Goal: Task Accomplishment & Management: Complete application form

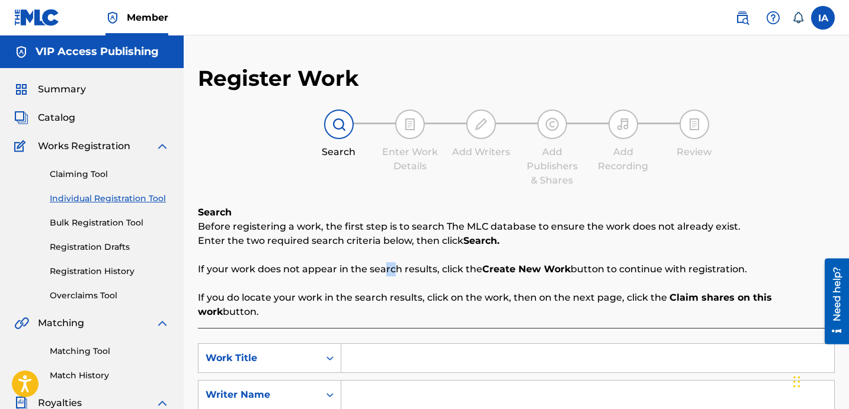
drag, startPoint x: 653, startPoint y: 338, endPoint x: 1096, endPoint y: 466, distance: 461.4
click at [848, 409] on html "Accessibility Screen-Reader Guide, Feedback, and Issue Reporting | New window C…" at bounding box center [424, 204] width 849 height 409
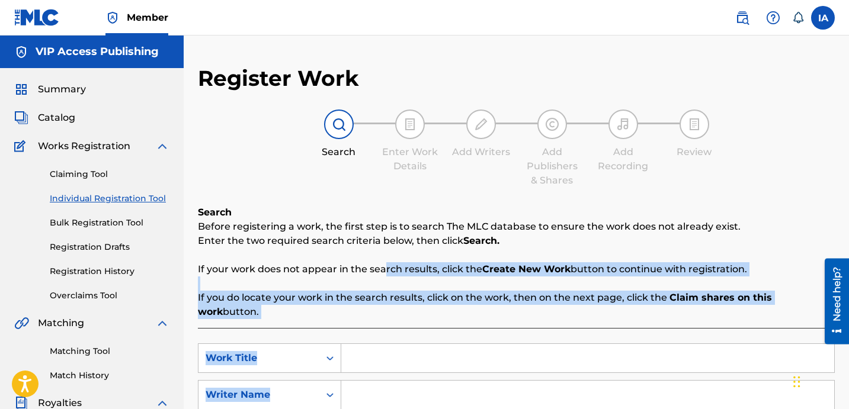
scroll to position [76, 0]
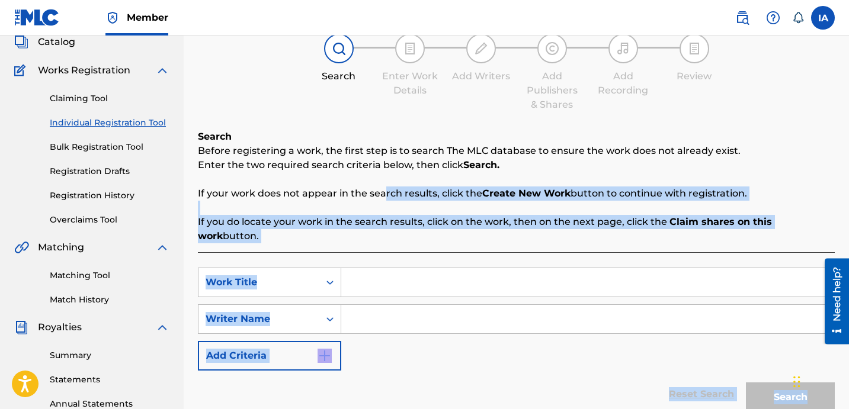
click at [469, 372] on div "Reset Search Search" at bounding box center [516, 394] width 637 height 47
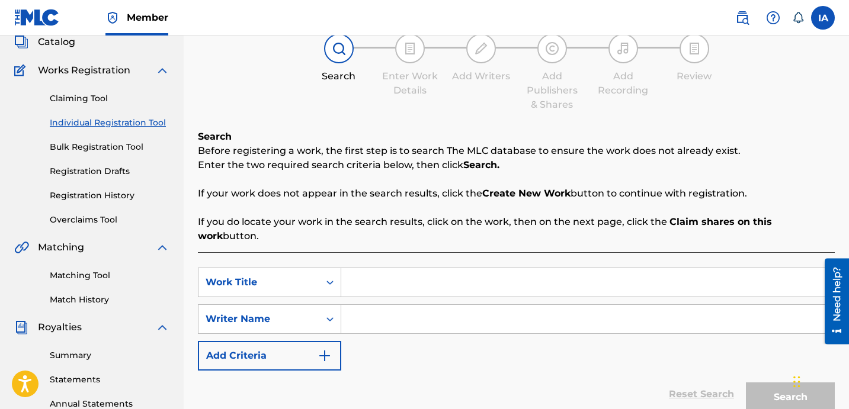
drag, startPoint x: 285, startPoint y: 92, endPoint x: 246, endPoint y: 64, distance: 48.0
click at [285, 91] on div "Search Enter Work Details Add Writers Add Publishers & Shares Add Recording Rev…" at bounding box center [516, 73] width 637 height 78
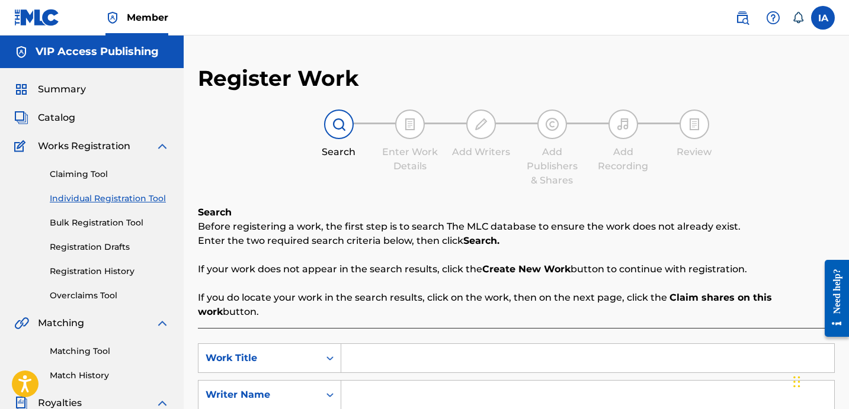
click at [349, 189] on div "Register Work Search Enter Work Details Add Writers Add Publishers & Shares Add…" at bounding box center [516, 300] width 637 height 470
drag, startPoint x: 587, startPoint y: 336, endPoint x: 581, endPoint y: 338, distance: 6.4
click at [585, 344] on input "Search Form" at bounding box center [587, 358] width 493 height 28
paste input "NO FAKIN"
type input "NO FAKIN"
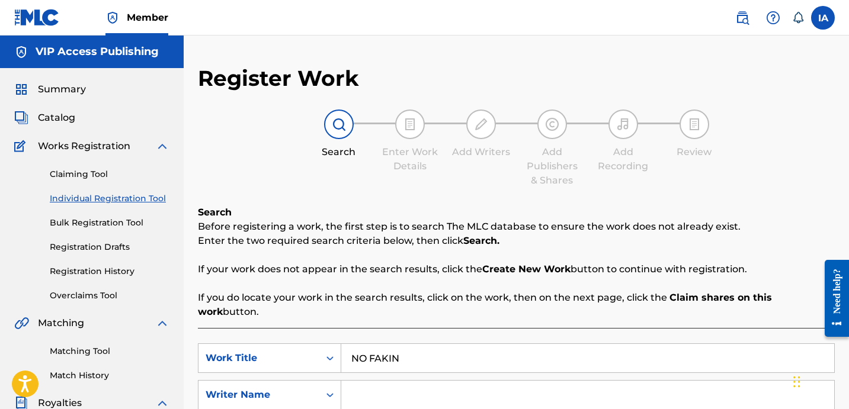
click at [428, 381] on input "Search Form" at bounding box center [587, 395] width 493 height 28
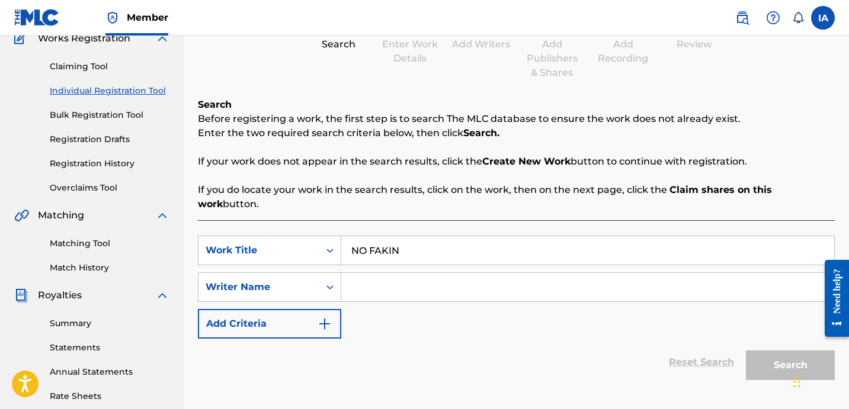
scroll to position [113, 0]
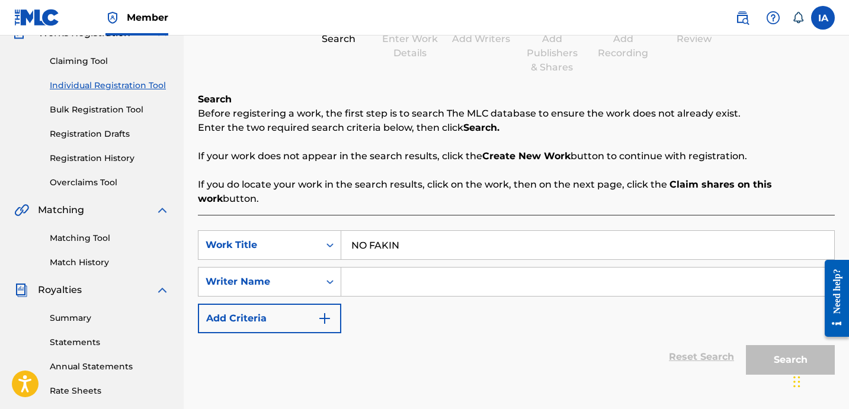
paste input "NO FAKIN"
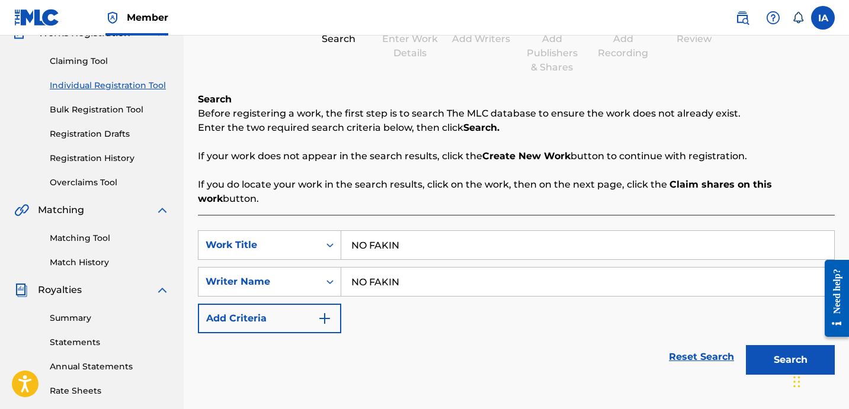
click at [553, 252] on div "SearchWithCriteria32563c55-bc13-4a71-a5ae-7b07be71f6da Work Title NO FAKIN Sear…" at bounding box center [516, 281] width 637 height 103
click at [530, 250] on div "SearchWithCriteria32563c55-bc13-4a71-a5ae-7b07be71f6da Work Title NO FAKIN Sear…" at bounding box center [516, 281] width 637 height 103
click at [536, 268] on input "NO FAKIN" at bounding box center [587, 282] width 493 height 28
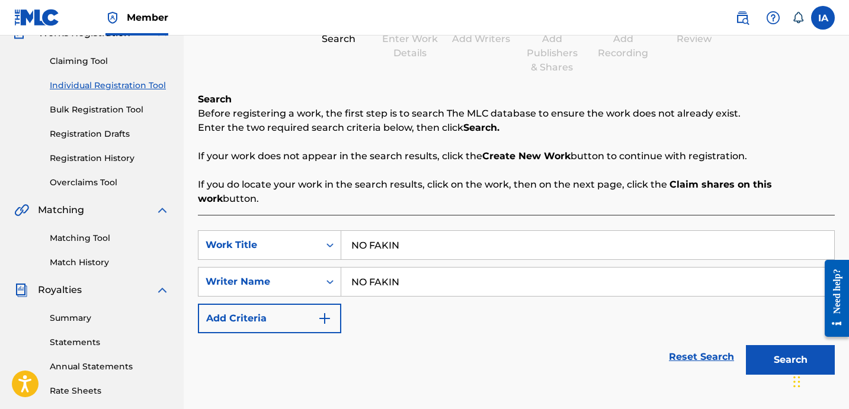
click at [536, 268] on input "NO FAKIN" at bounding box center [587, 282] width 493 height 28
paste input "[PERSON_NAME] [PERSON_NAME]"
type input "[PERSON_NAME] [PERSON_NAME]"
click at [775, 345] on button "Search" at bounding box center [790, 360] width 89 height 30
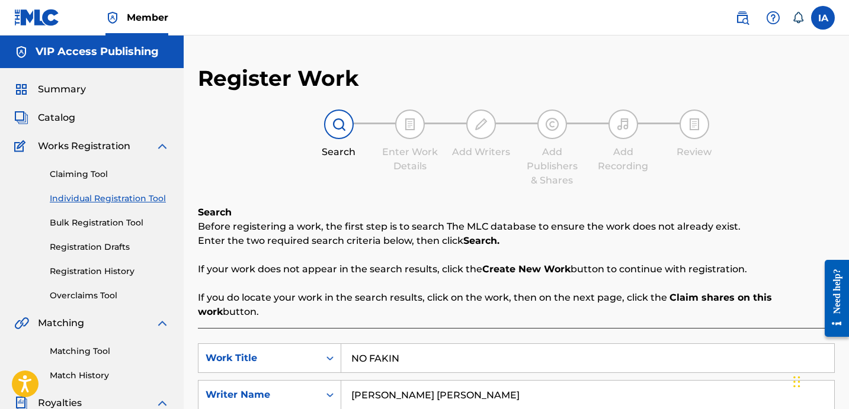
scroll to position [325, 0]
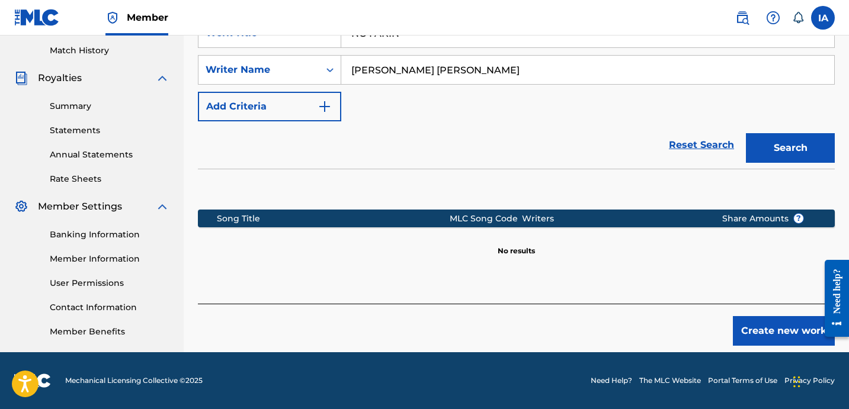
click at [754, 316] on button "Create new work" at bounding box center [784, 331] width 102 height 30
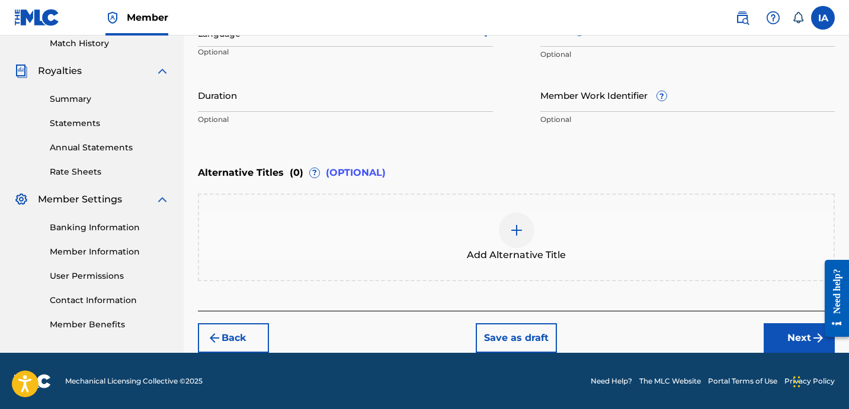
scroll to position [296, 0]
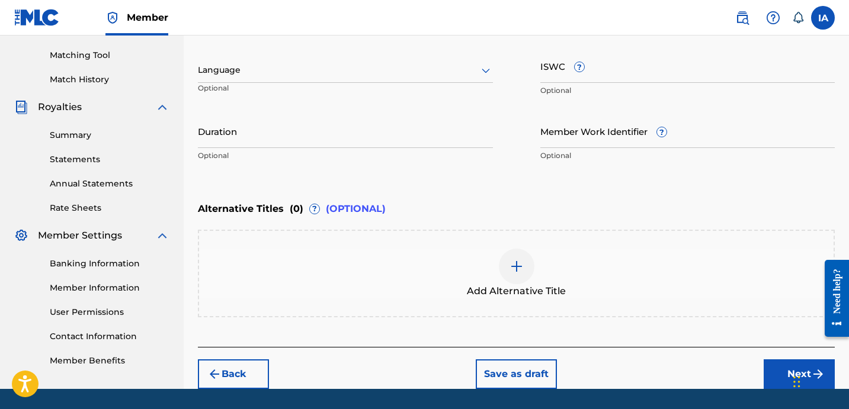
click at [212, 66] on div at bounding box center [345, 70] width 295 height 15
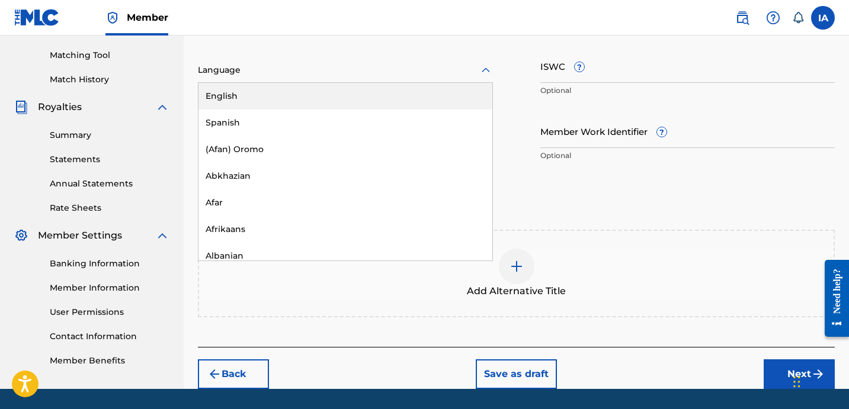
scroll to position [1, 0]
click at [236, 89] on div "English" at bounding box center [345, 95] width 294 height 27
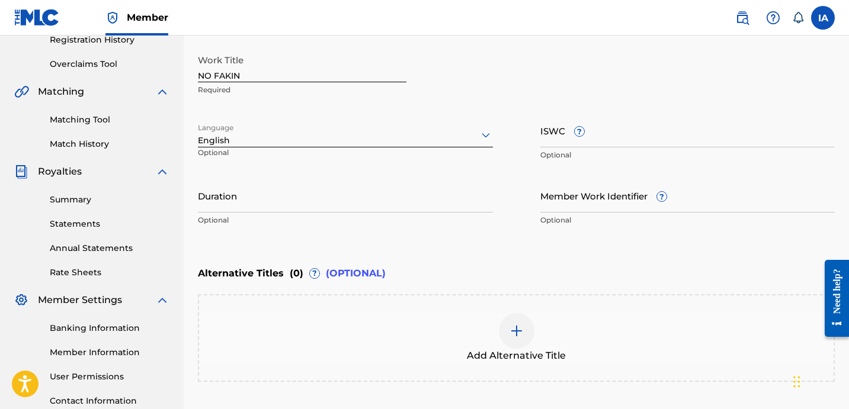
scroll to position [155, 0]
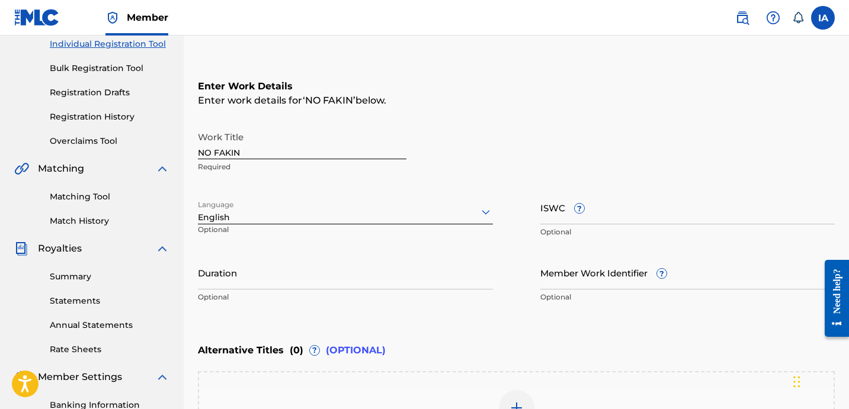
click at [373, 253] on div "Work Title NO FAKIN Required Language option English, selected. English Optiona…" at bounding box center [516, 218] width 637 height 184
click at [285, 273] on input "Duration" at bounding box center [345, 273] width 295 height 34
click at [260, 279] on input "Duration" at bounding box center [345, 273] width 295 height 34
type input "02:16"
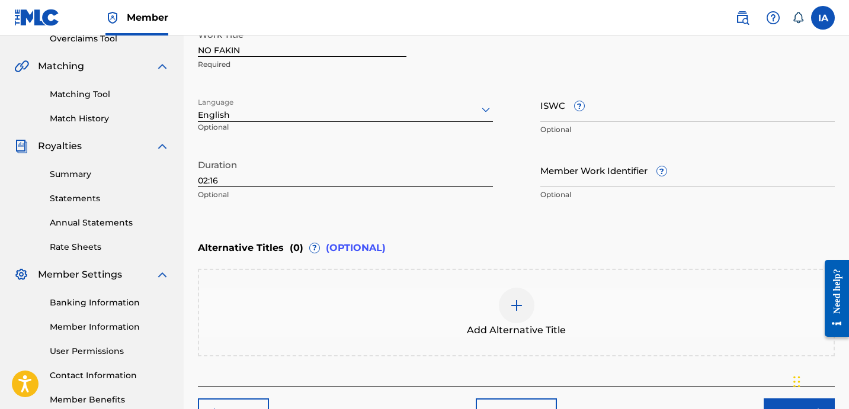
scroll to position [332, 0]
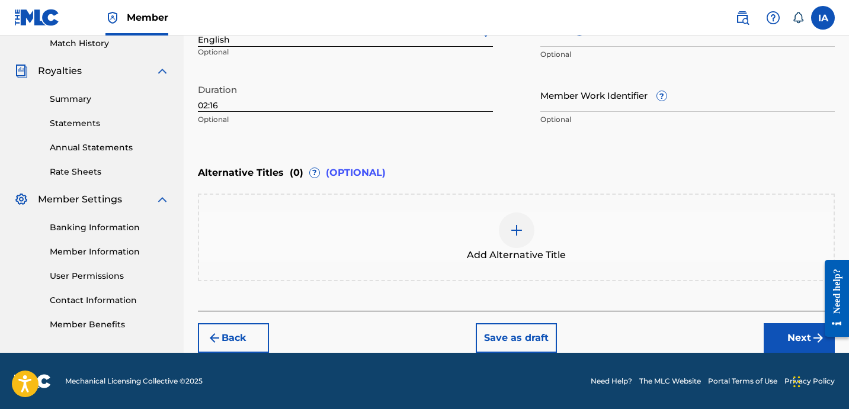
click at [781, 329] on button "Next" at bounding box center [799, 338] width 71 height 30
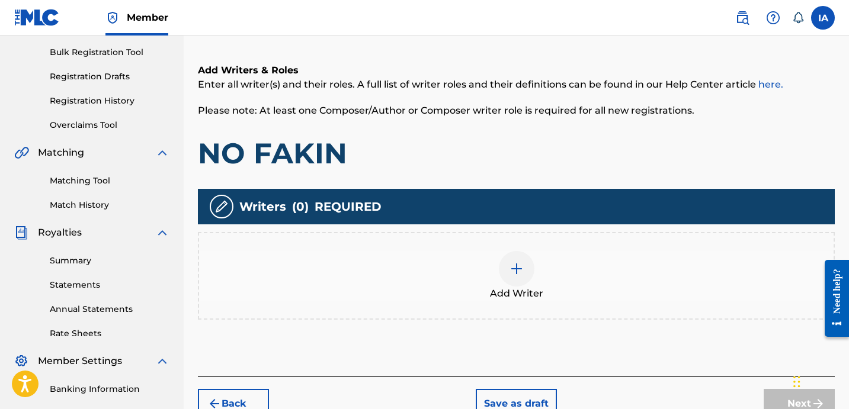
scroll to position [175, 0]
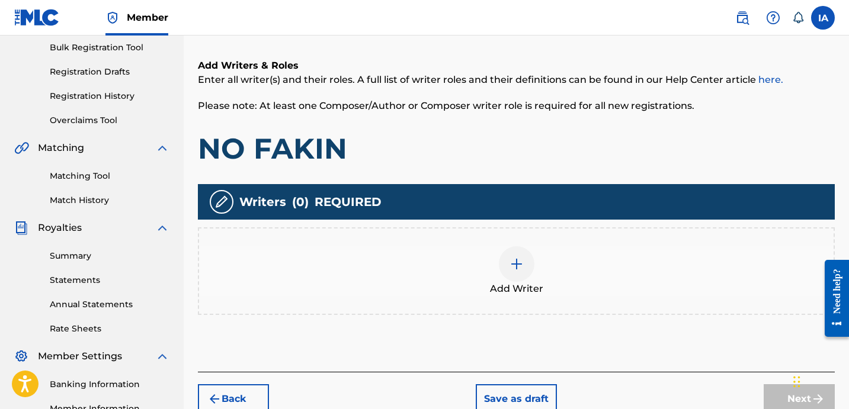
click at [549, 247] on div "Add Writer" at bounding box center [516, 271] width 635 height 50
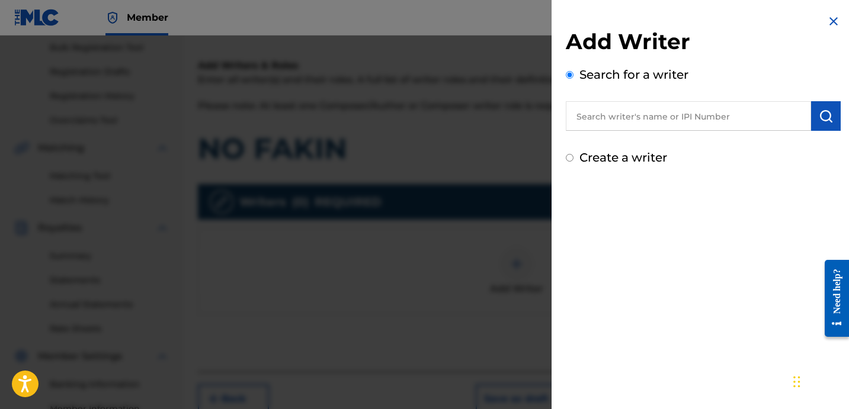
click at [662, 103] on input "text" at bounding box center [688, 116] width 245 height 30
paste input "CARRILLO FABYAN AZRIEL"
type input "CARRILLO FABYAN AZRIEL"
click at [822, 121] on img "submit" at bounding box center [826, 116] width 14 height 14
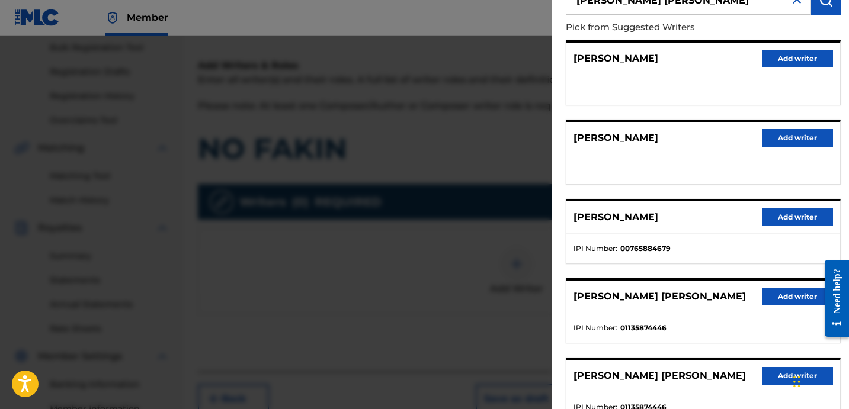
scroll to position [117, 0]
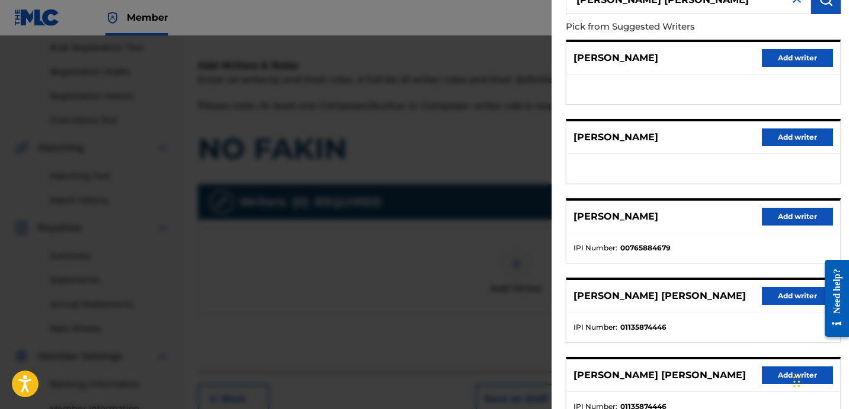
click at [783, 303] on button "Add writer" at bounding box center [797, 296] width 71 height 18
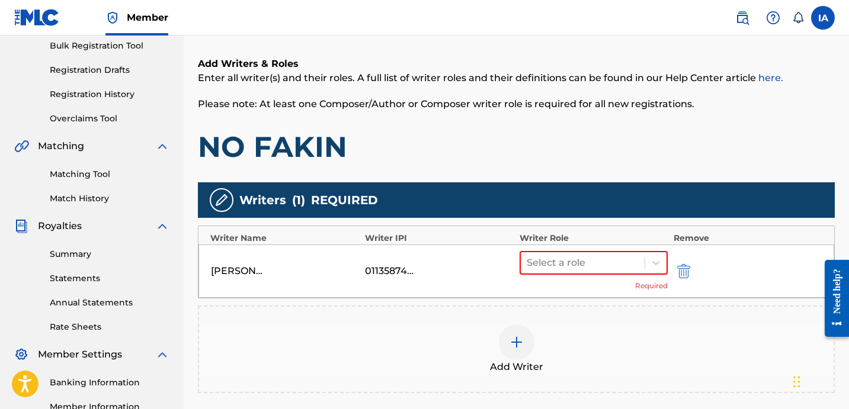
scroll to position [178, 0]
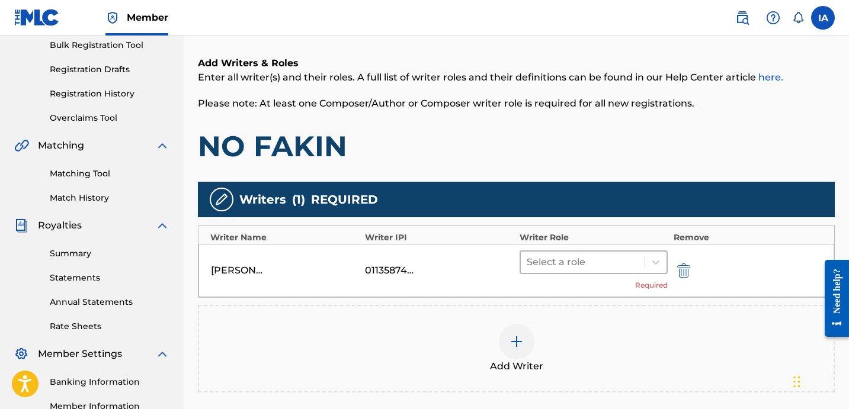
click at [584, 265] on div at bounding box center [583, 262] width 112 height 17
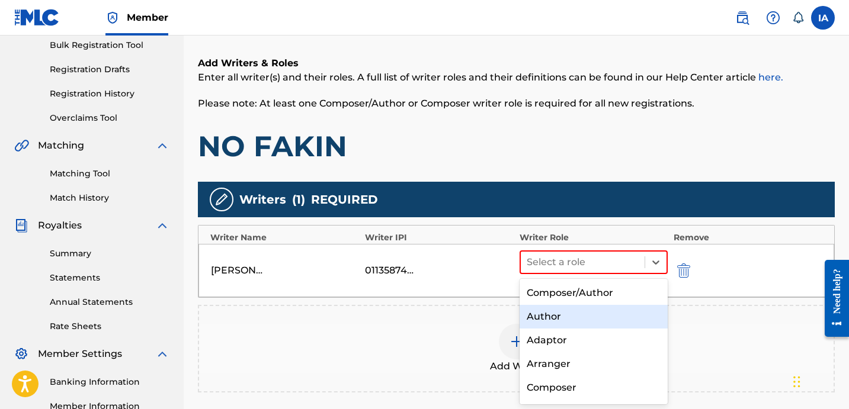
click at [592, 313] on div "Author" at bounding box center [594, 317] width 148 height 24
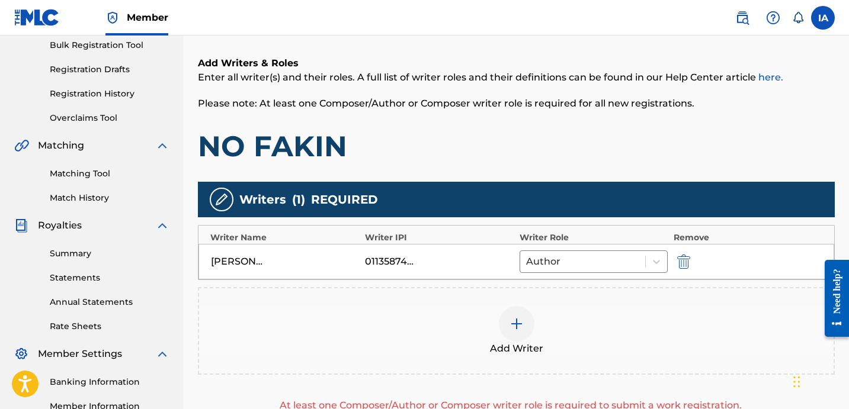
click at [551, 143] on h1 "NO FAKIN" at bounding box center [516, 147] width 637 height 36
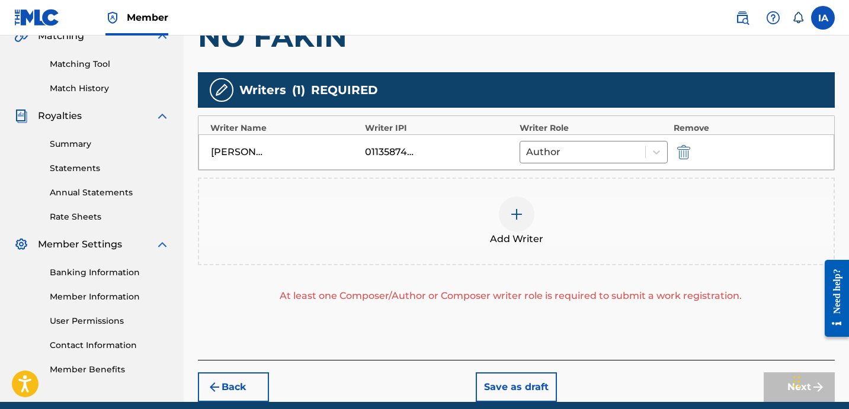
scroll to position [337, 0]
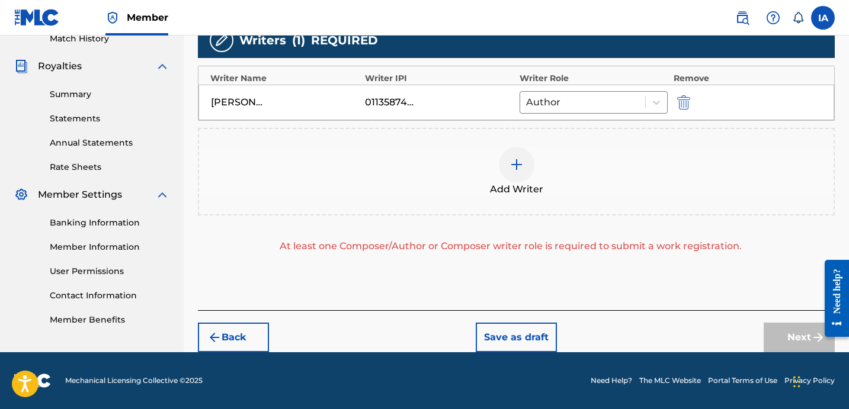
click at [616, 185] on div "Add Writer" at bounding box center [516, 172] width 635 height 50
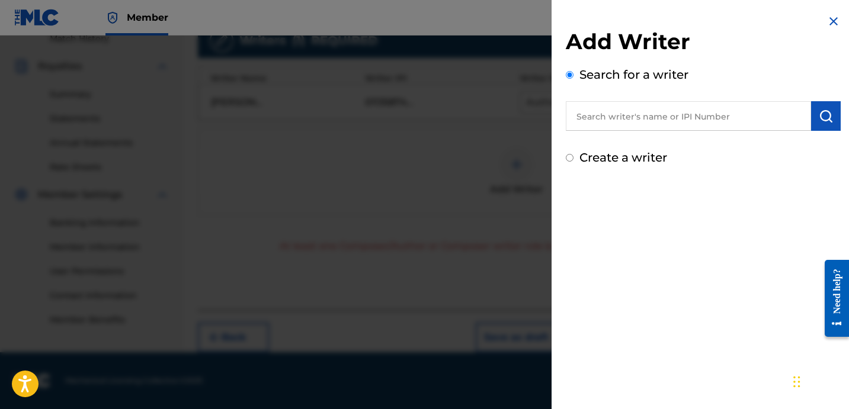
click at [834, 24] on img at bounding box center [833, 21] width 14 height 14
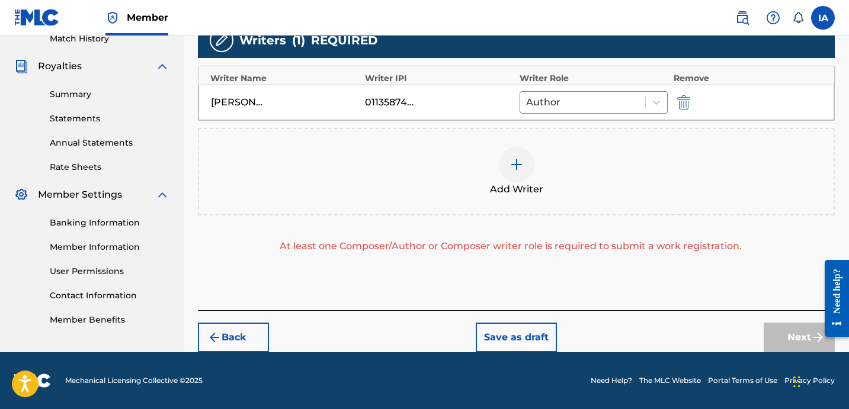
click at [572, 168] on div "Add Writer" at bounding box center [516, 172] width 635 height 50
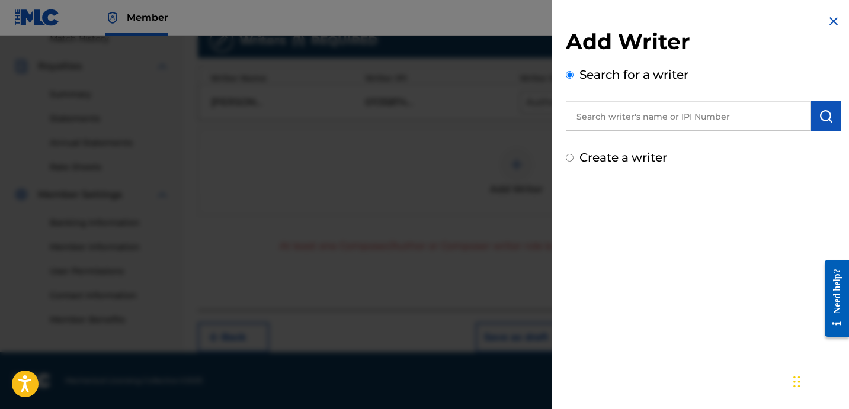
click at [494, 251] on div at bounding box center [424, 240] width 849 height 409
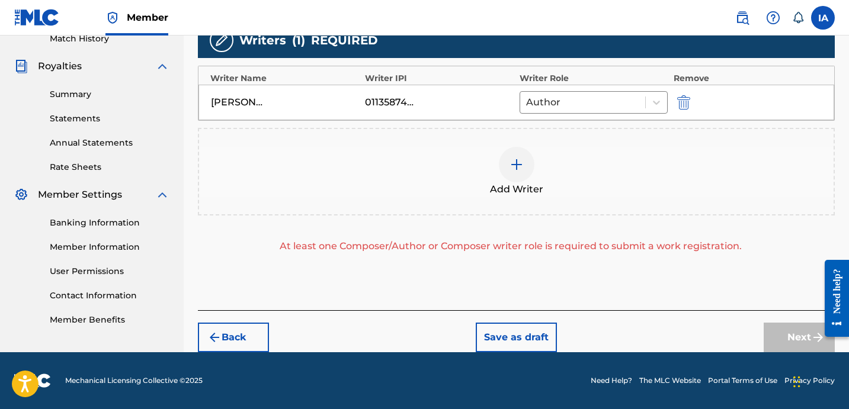
click at [590, 114] on div "FABYAN AZRIE CARRILLO 01135874446 Author" at bounding box center [516, 103] width 636 height 36
click at [587, 111] on div "Author" at bounding box center [582, 102] width 125 height 21
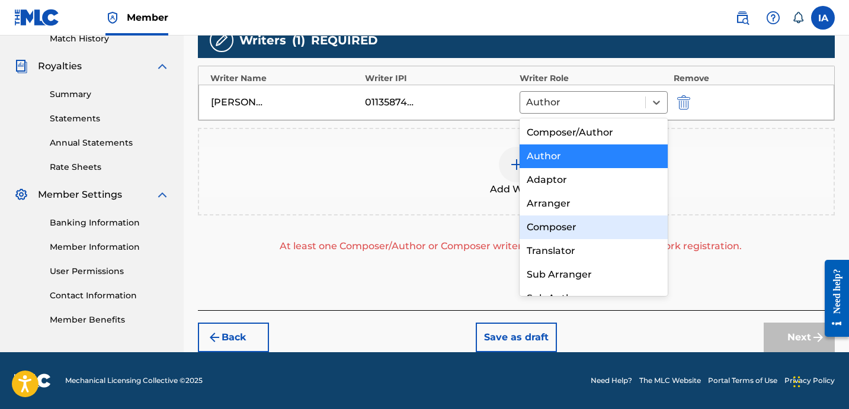
click at [593, 238] on div "Composer" at bounding box center [594, 228] width 148 height 24
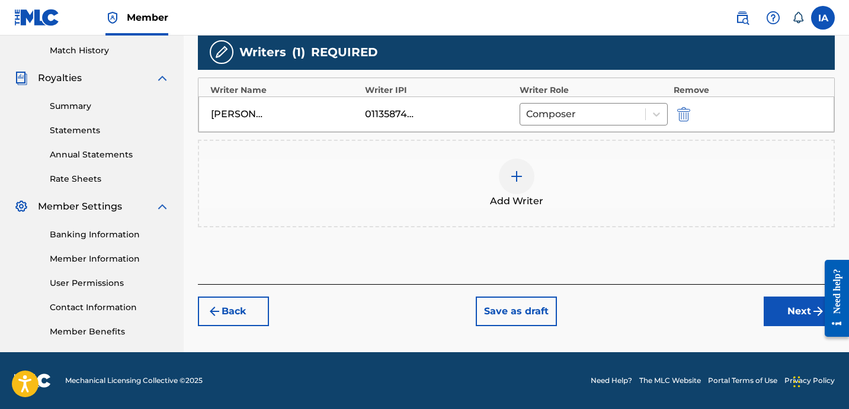
scroll to position [325, 0]
click at [789, 321] on button "Next" at bounding box center [799, 312] width 71 height 30
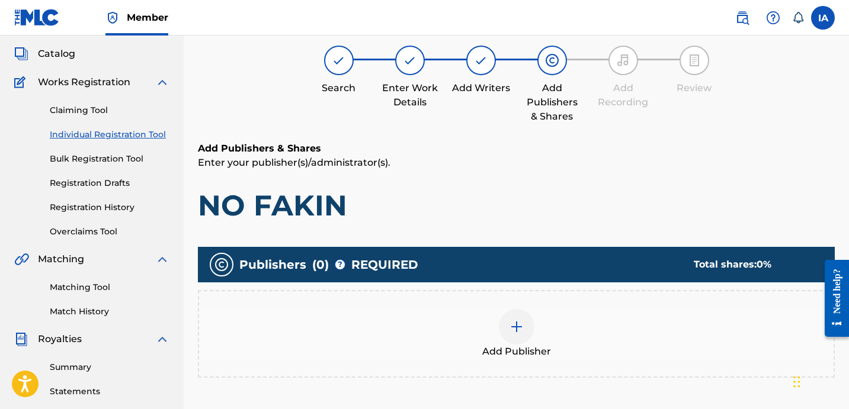
scroll to position [53, 0]
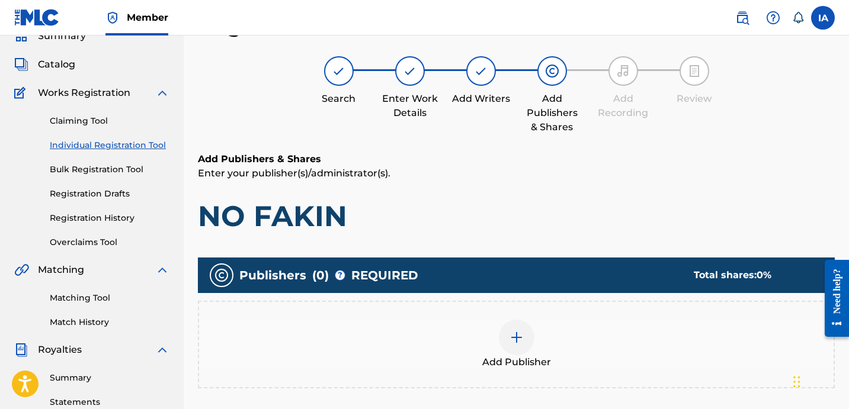
click at [582, 322] on div "Add Publisher" at bounding box center [516, 345] width 635 height 50
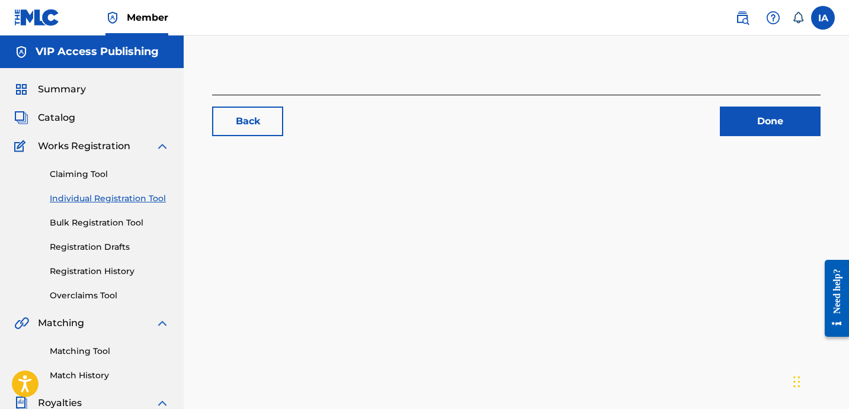
click at [420, 207] on div "Back Done" at bounding box center [516, 371] width 665 height 613
click at [128, 267] on link "Registration History" at bounding box center [110, 271] width 120 height 12
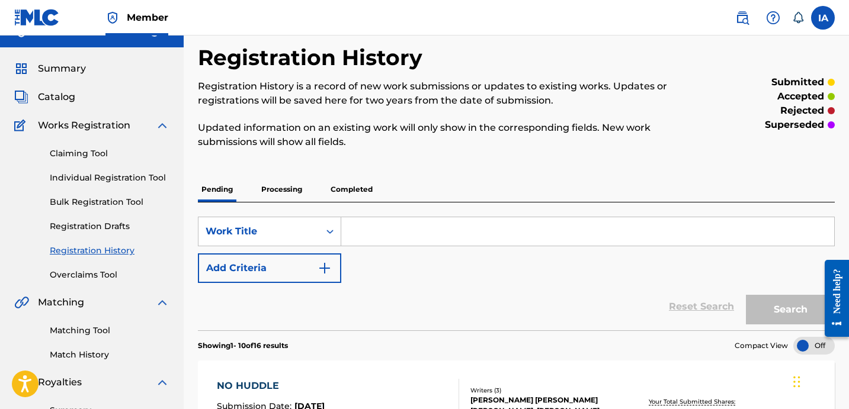
scroll to position [18, 0]
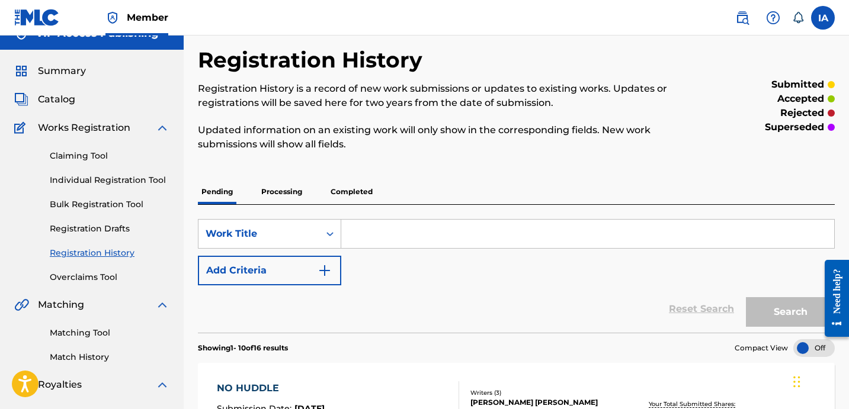
click at [134, 181] on link "Individual Registration Tool" at bounding box center [110, 180] width 120 height 12
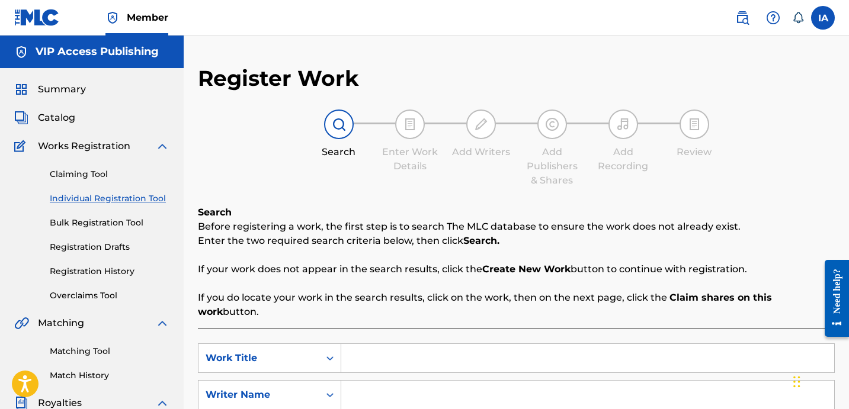
click at [611, 352] on input "Search Form" at bounding box center [587, 358] width 493 height 28
paste input "NO FAKIN"
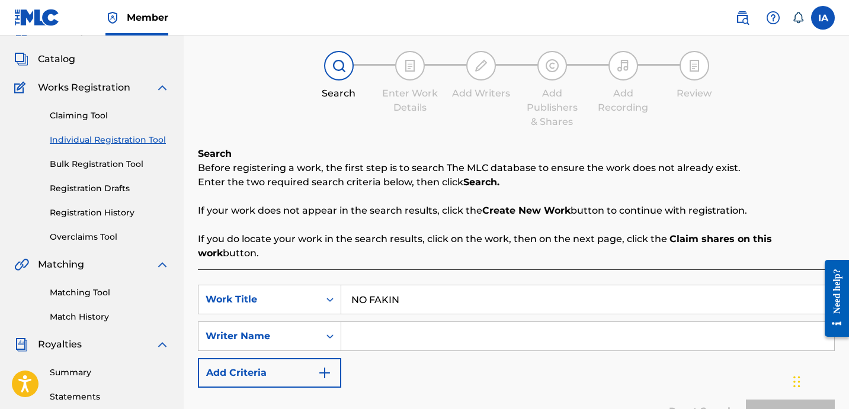
scroll to position [60, 0]
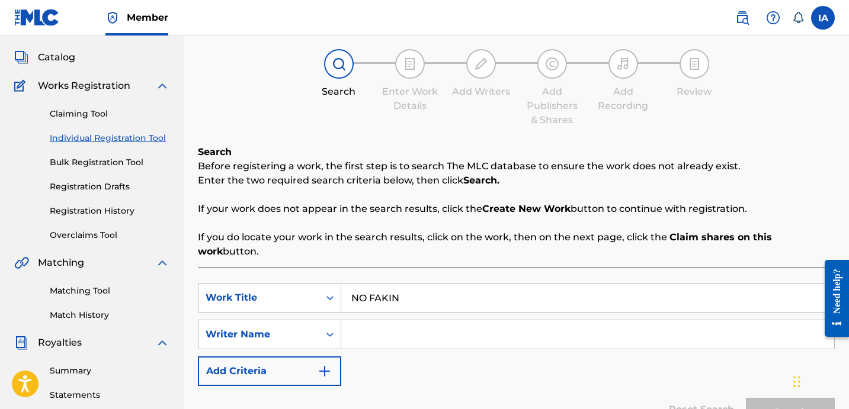
type input "NO FAKIN"
click at [540, 327] on input "Search Form" at bounding box center [587, 335] width 493 height 28
paste input "CARRILLO FABYAN AZRIE"
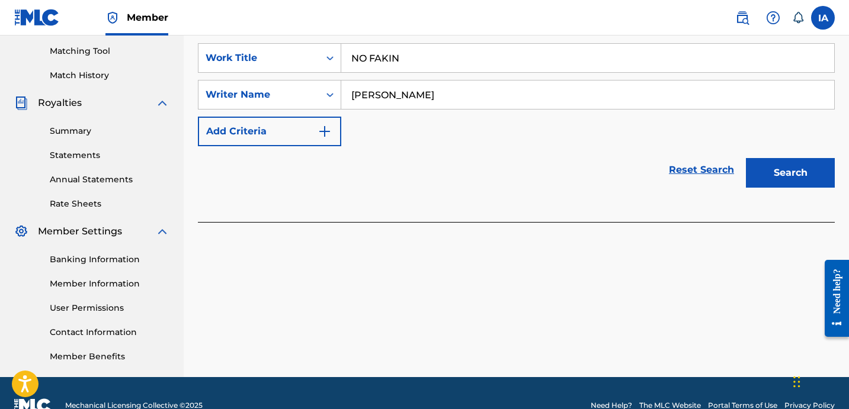
scroll to position [325, 0]
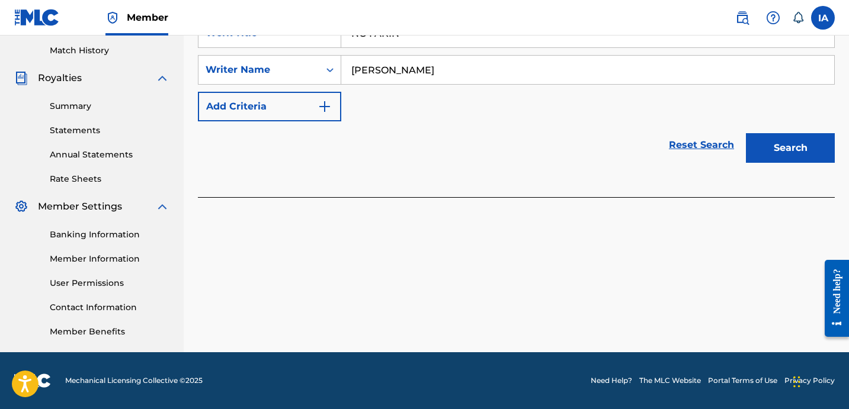
type input "CARRILLO FABYAN AZRIE"
click at [809, 133] on button "Search" at bounding box center [790, 148] width 89 height 30
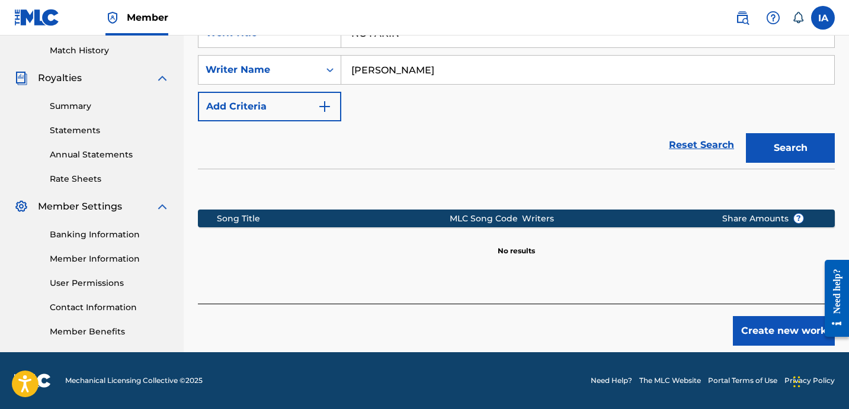
click at [772, 316] on button "Create new work" at bounding box center [784, 331] width 102 height 30
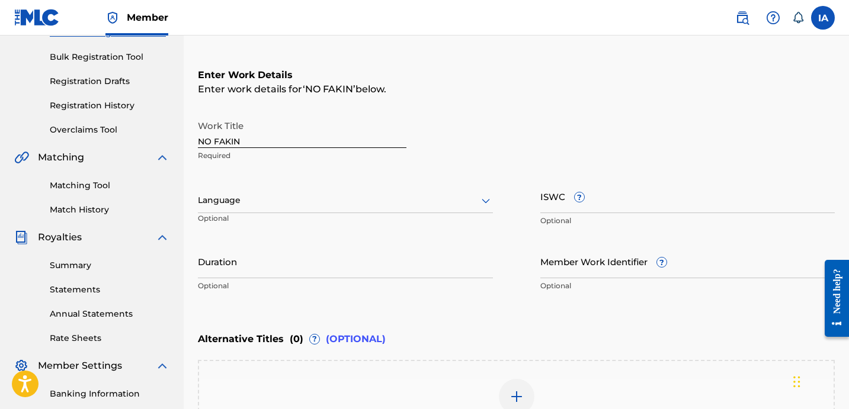
scroll to position [97, 0]
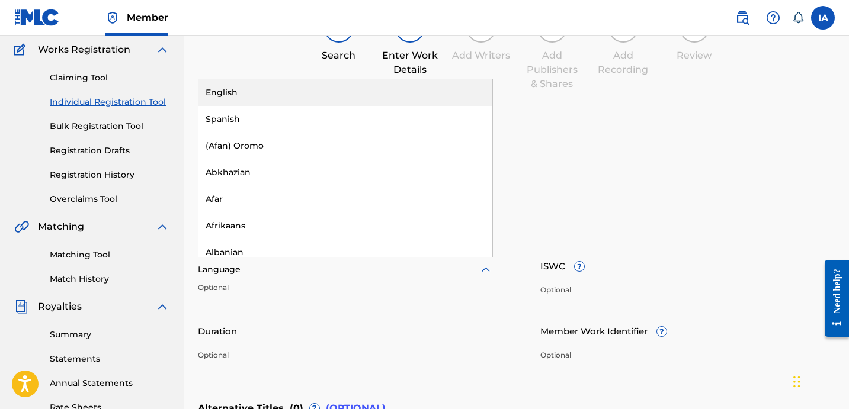
click at [213, 266] on div at bounding box center [345, 269] width 295 height 15
click at [366, 87] on div "English" at bounding box center [345, 92] width 294 height 27
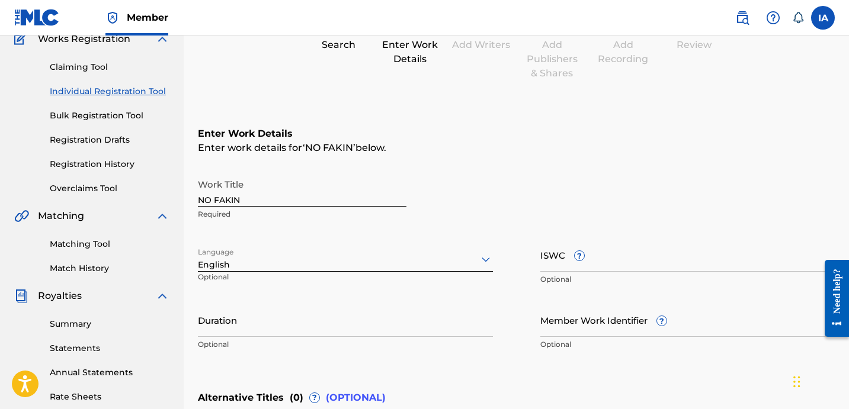
scroll to position [124, 0]
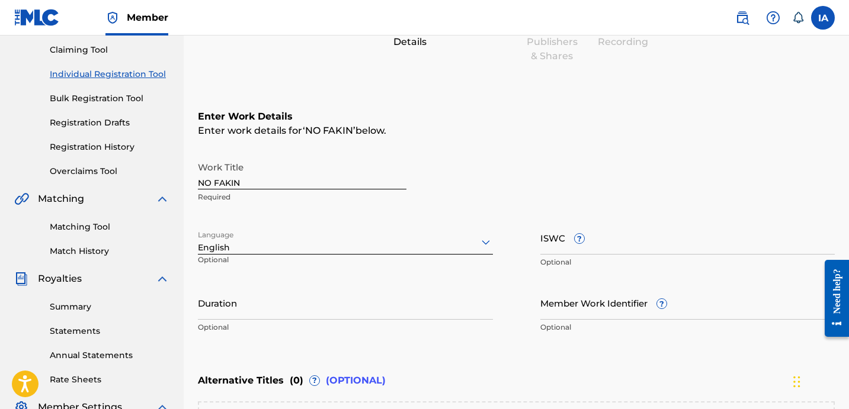
click at [346, 313] on input "Duration" at bounding box center [345, 303] width 295 height 34
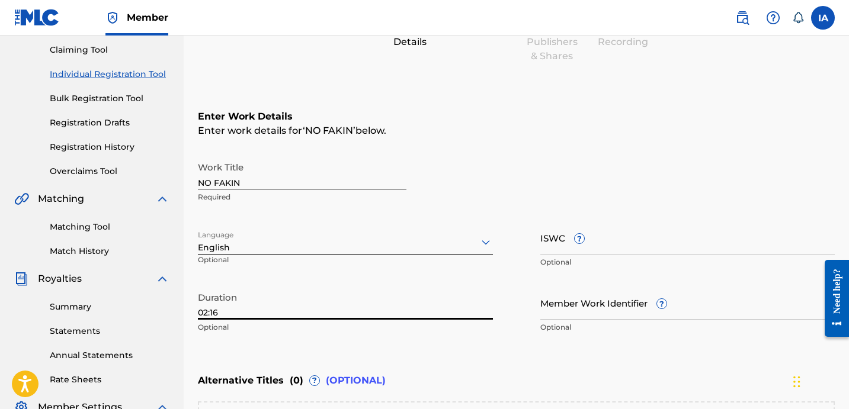
type input "02:16"
click at [456, 132] on div "Enter work details for ‘ NO FAKIN ’ below." at bounding box center [516, 131] width 637 height 14
drag, startPoint x: 456, startPoint y: 133, endPoint x: 449, endPoint y: 133, distance: 7.1
click at [449, 133] on div "Enter work details for ‘ NO FAKIN ’ below." at bounding box center [516, 131] width 637 height 14
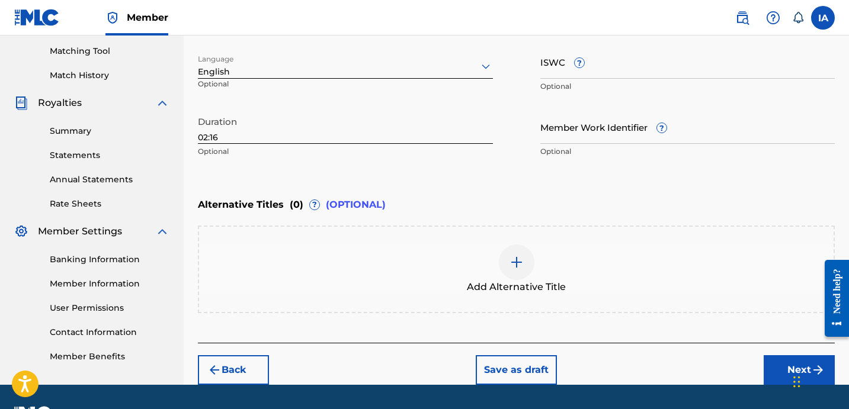
scroll to position [332, 0]
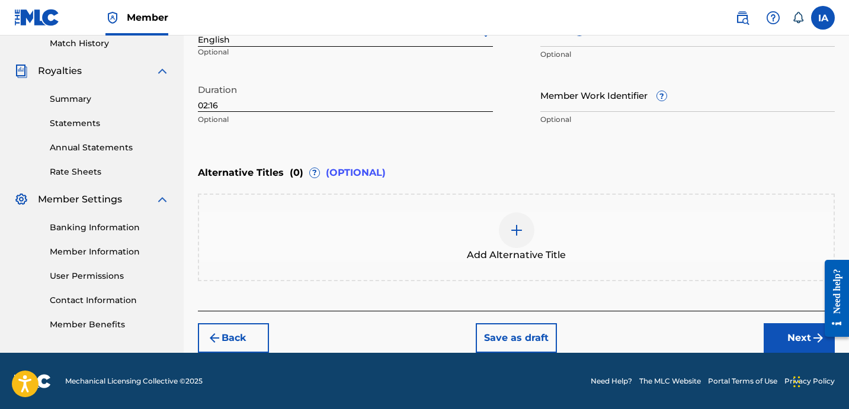
click at [604, 160] on div "Alternative Titles ( 0 ) ? (OPTIONAL)" at bounding box center [516, 173] width 637 height 26
click at [790, 342] on button "Next" at bounding box center [799, 338] width 71 height 30
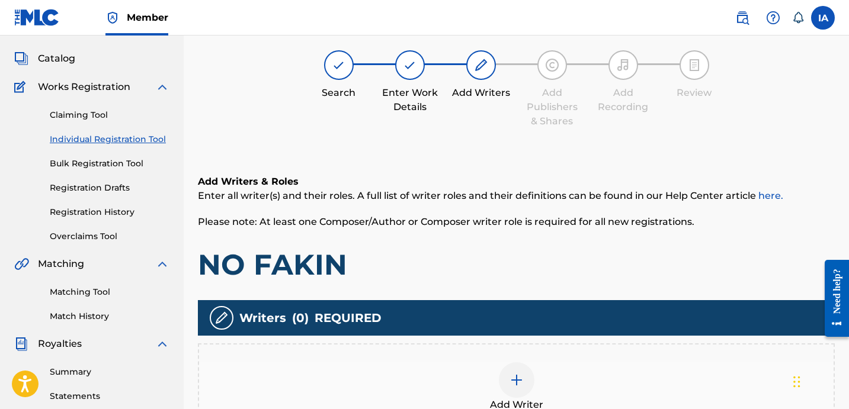
scroll to position [53, 0]
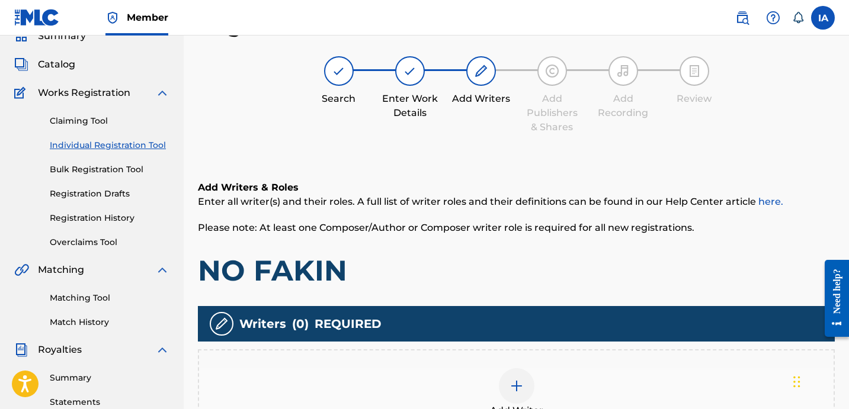
drag, startPoint x: 515, startPoint y: 273, endPoint x: 507, endPoint y: 270, distance: 8.8
click at [507, 270] on h1 "NO FAKIN" at bounding box center [516, 271] width 637 height 36
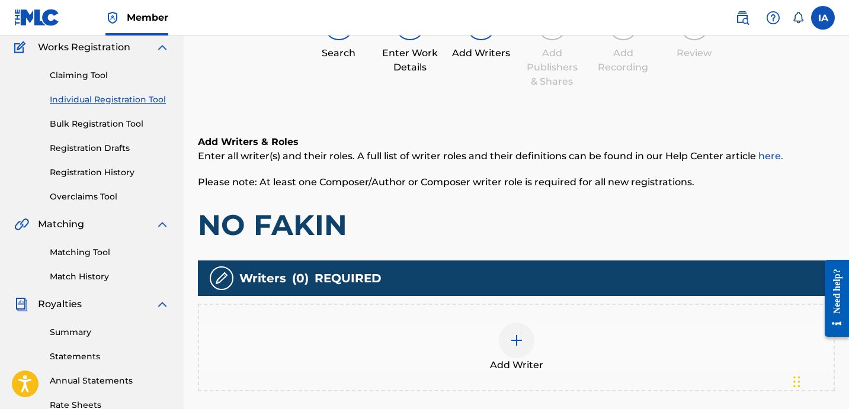
scroll to position [201, 0]
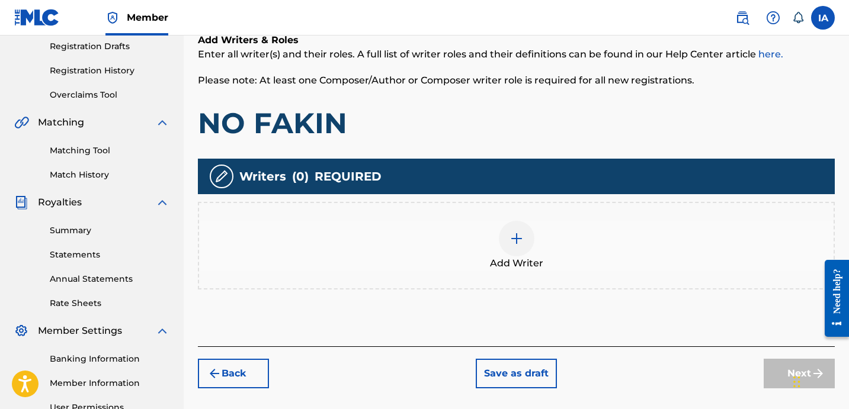
click at [530, 245] on div at bounding box center [517, 239] width 36 height 36
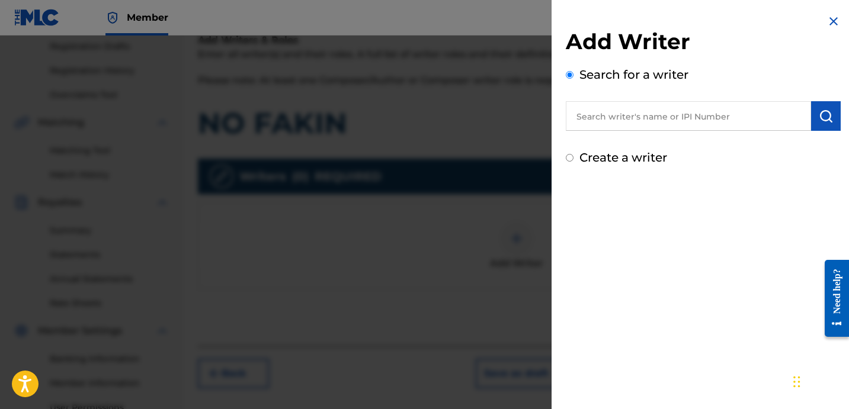
click at [665, 121] on input "text" at bounding box center [688, 116] width 245 height 30
paste input "CARRILLO FABYAN AZRIEL"
type input "CARRILLO FABYAN AZRIEL"
click at [827, 117] on img "submit" at bounding box center [826, 116] width 14 height 14
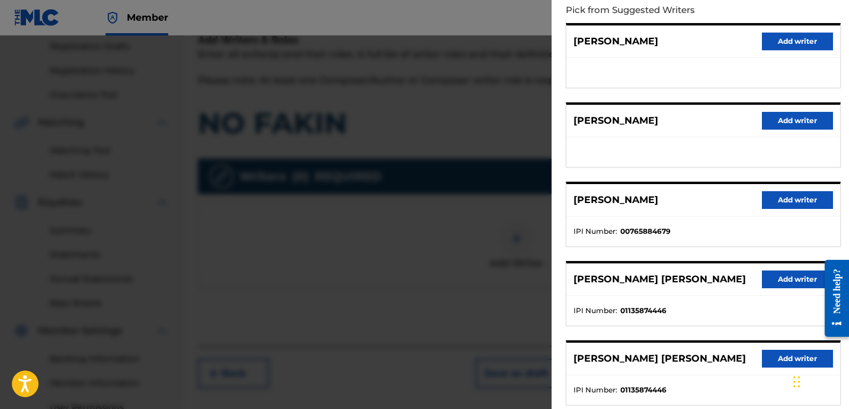
scroll to position [150, 0]
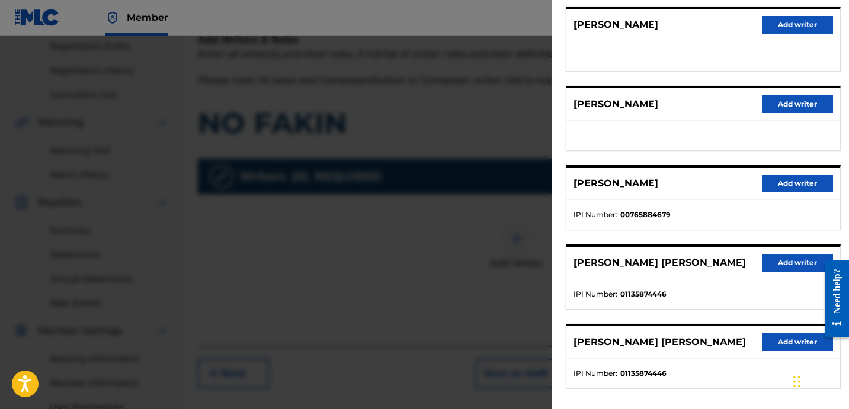
click at [773, 291] on li "IPI Number : 01135874446" at bounding box center [704, 294] width 260 height 11
click at [787, 268] on button "Add writer" at bounding box center [797, 263] width 71 height 18
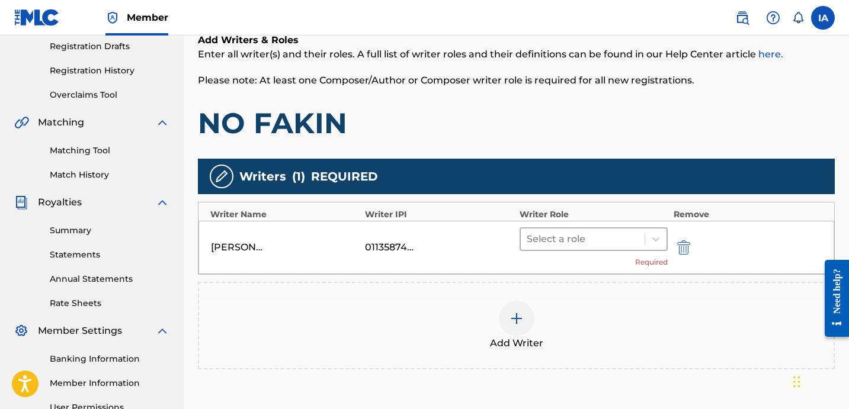
click at [568, 229] on div "Select a role" at bounding box center [583, 239] width 124 height 21
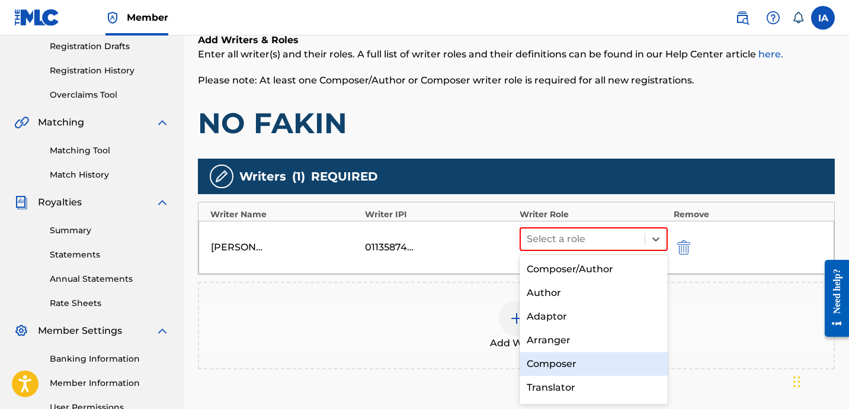
click at [546, 368] on div "Composer" at bounding box center [594, 365] width 148 height 24
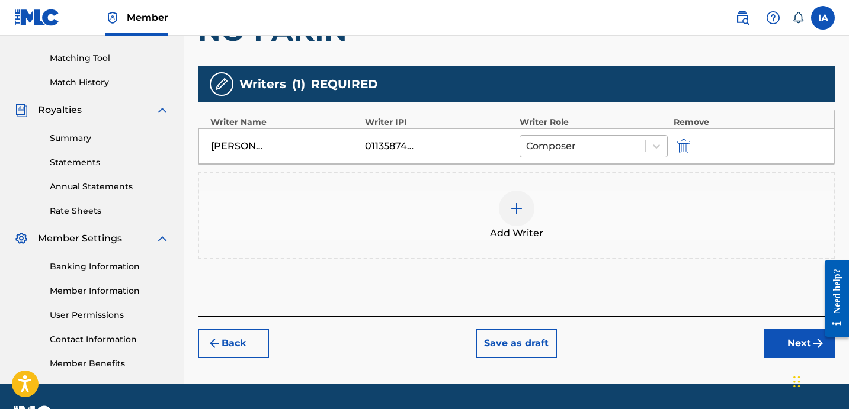
scroll to position [325, 0]
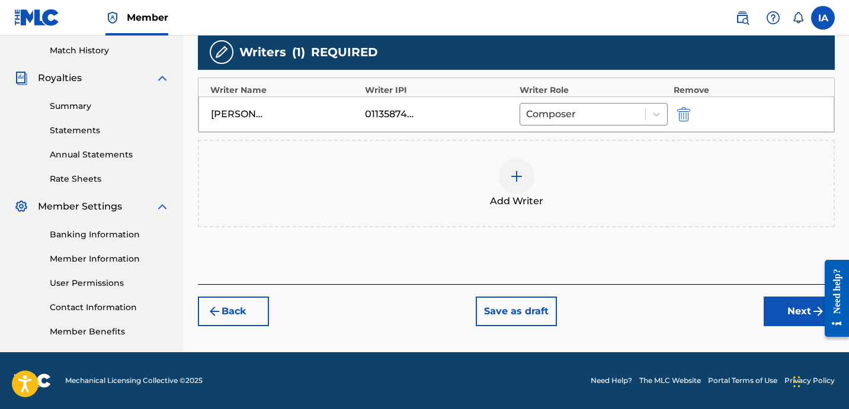
click at [771, 308] on button "Next" at bounding box center [799, 312] width 71 height 30
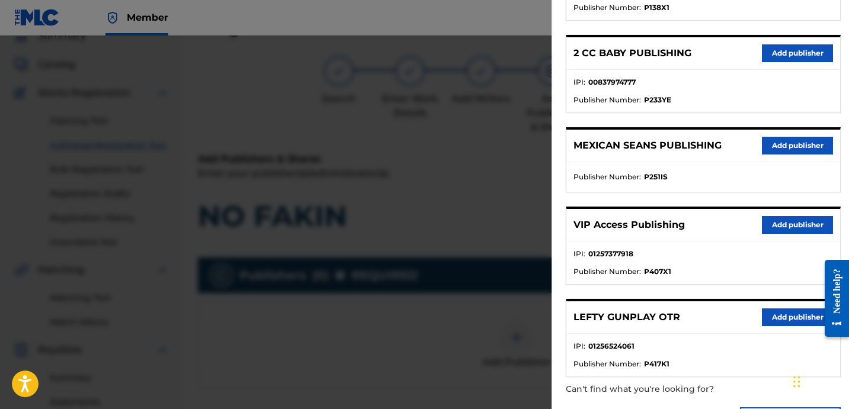
scroll to position [0, 0]
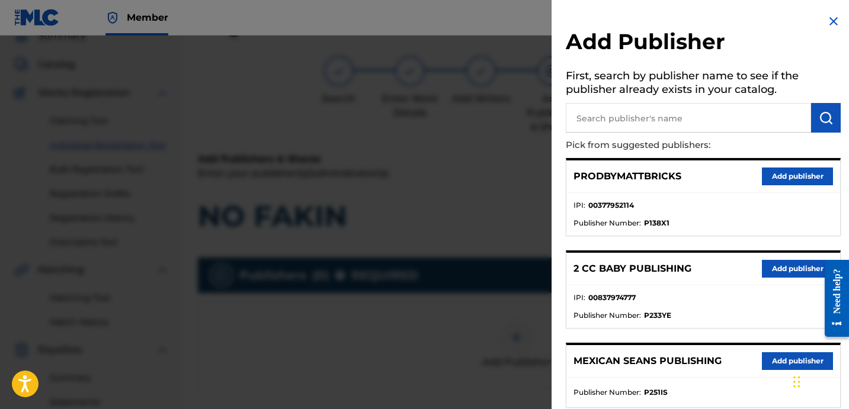
click at [643, 124] on input "text" at bounding box center [688, 118] width 245 height 30
paste input "FARIEL"
type input "FARIEL"
click at [817, 132] on button "submit" at bounding box center [826, 118] width 30 height 30
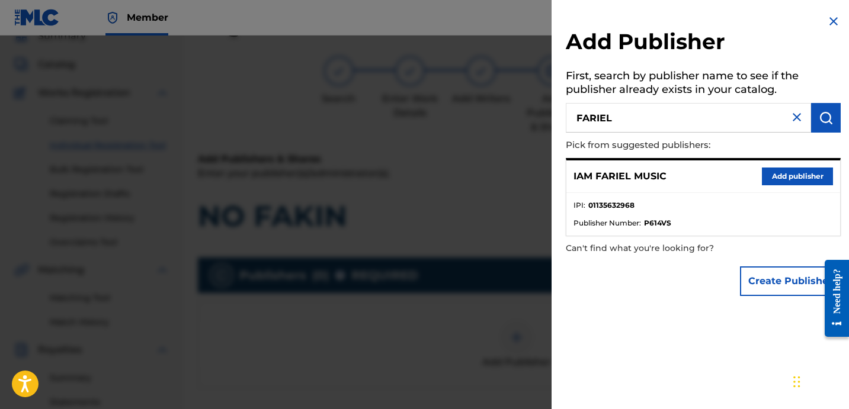
click at [780, 176] on button "Add publisher" at bounding box center [797, 177] width 71 height 18
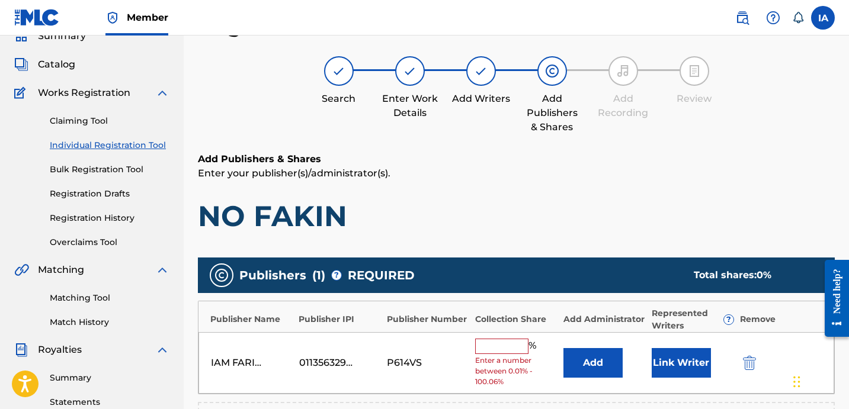
click at [520, 350] on input "text" at bounding box center [501, 346] width 53 height 15
